Goal: Task Accomplishment & Management: Use online tool/utility

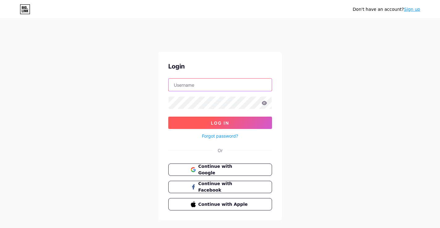
type input "[EMAIL_ADDRESS][DOMAIN_NAME]"
click at [224, 123] on span "Log In" at bounding box center [220, 122] width 18 height 5
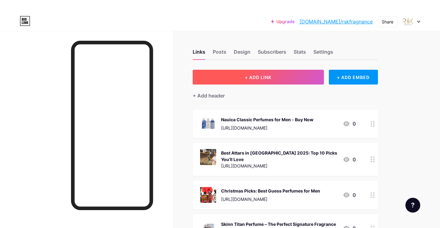
click at [247, 78] on span "+ ADD LINK" at bounding box center [258, 77] width 27 height 5
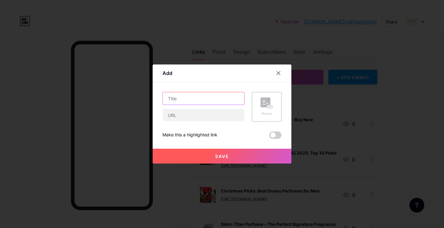
click at [181, 98] on input "text" at bounding box center [203, 98] width 81 height 12
paste input "Premium Ajmal Perfumes in [GEOGRAPHIC_DATA] – Shop Online [DATE]"
type input "Premium Ajmal Perfumes in [GEOGRAPHIC_DATA] – Shop Online [DATE]"
click at [210, 118] on input "text" at bounding box center [203, 115] width 81 height 12
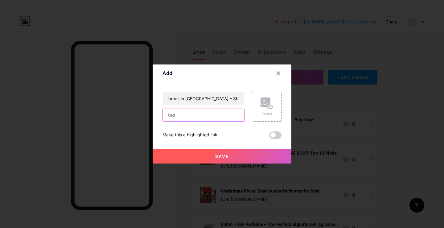
scroll to position [0, 0]
paste input "[URL][DOMAIN_NAME]"
type input "[URL][DOMAIN_NAME]"
click at [187, 129] on div "Premium Ajmal Perfumes in [GEOGRAPHIC_DATA] – Shop Online [DATE] [URL][DOMAIN_N…" at bounding box center [222, 115] width 119 height 47
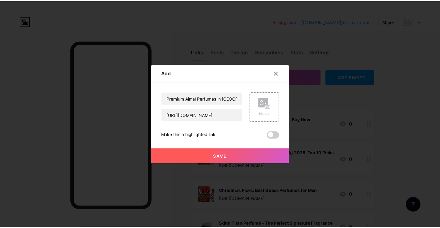
scroll to position [0, 0]
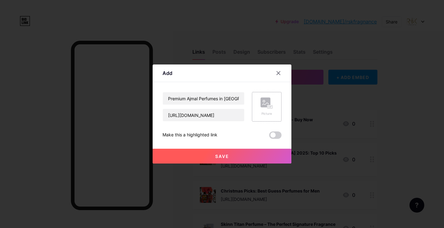
click at [267, 107] on rect at bounding box center [266, 102] width 10 height 10
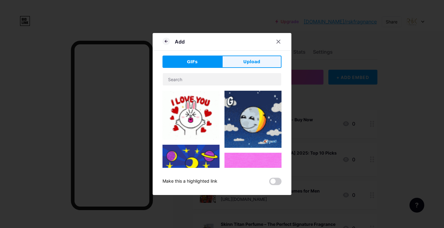
click at [247, 60] on span "Upload" at bounding box center [251, 62] width 17 height 6
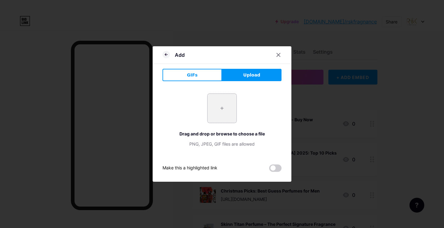
click at [220, 105] on input "file" at bounding box center [222, 108] width 29 height 29
type input "C:\fakepath\ajmal a series of hatkora wood.jpg"
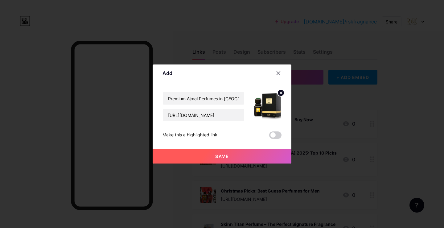
click at [219, 157] on span "Save" at bounding box center [222, 156] width 14 height 5
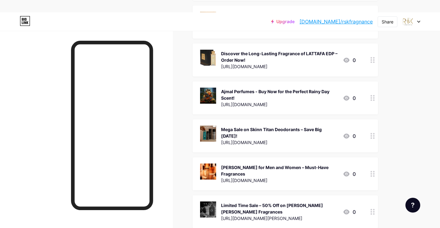
scroll to position [692, 0]
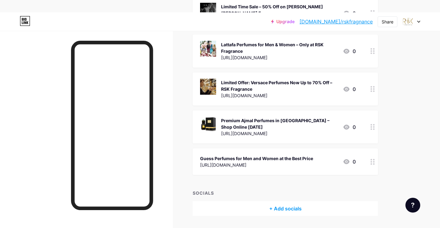
click at [290, 117] on div "Premium Ajmal Perfumes in [GEOGRAPHIC_DATA] – Shop Online [DATE]" at bounding box center [279, 123] width 117 height 13
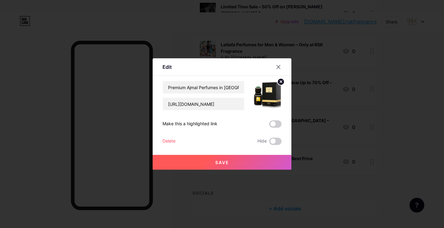
click at [226, 166] on button "Save" at bounding box center [222, 162] width 139 height 15
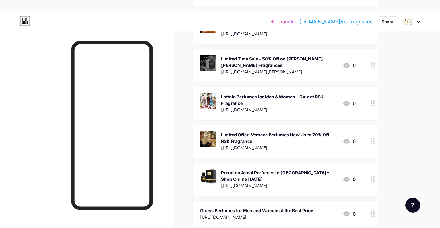
scroll to position [631, 0]
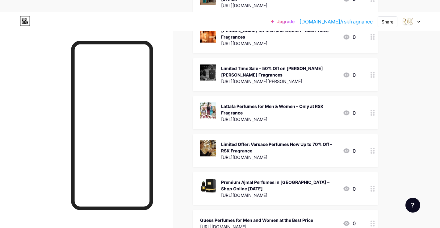
click at [373, 190] on circle at bounding box center [374, 191] width 2 height 2
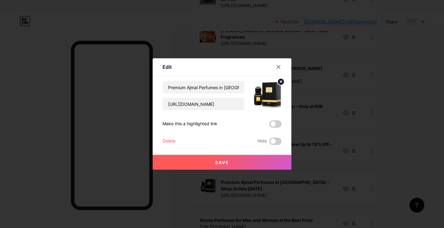
click at [281, 66] on div at bounding box center [278, 66] width 11 height 11
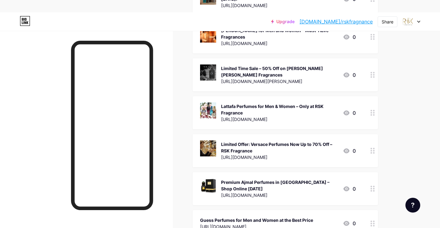
click at [356, 22] on link "[DOMAIN_NAME]/rskfragnance" at bounding box center [335, 21] width 73 height 7
